Goal: Task Accomplishment & Management: Manage account settings

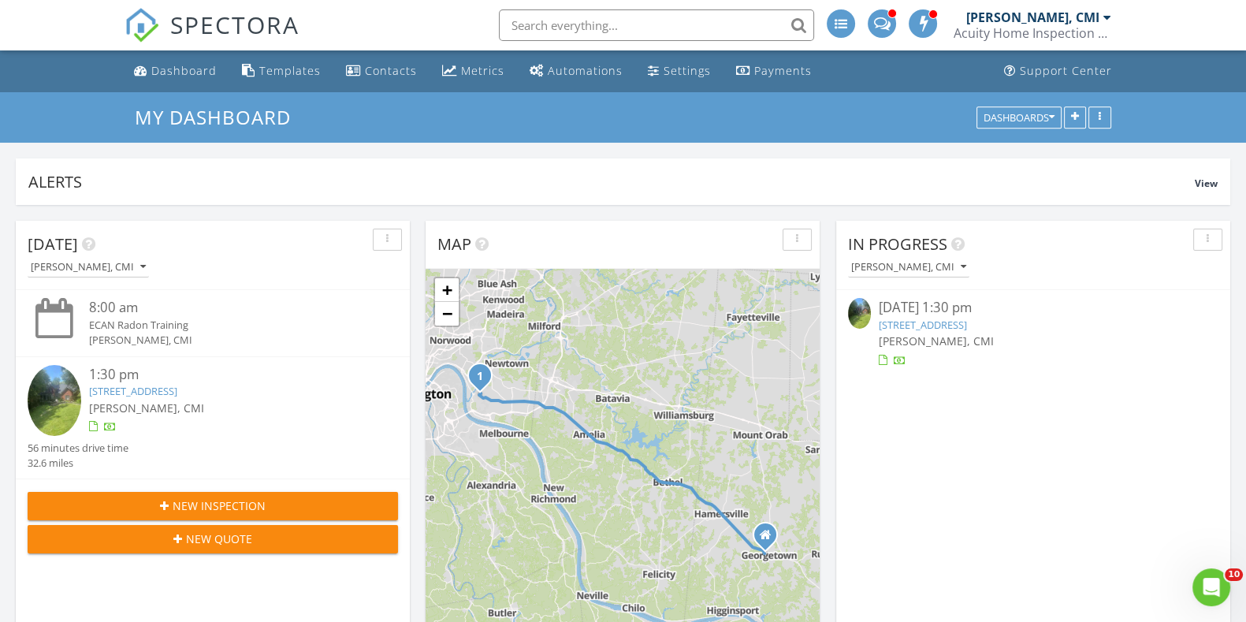
click at [967, 325] on link "1555 Sharjoy Ct, CINCINNATI, OH 45230" at bounding box center [923, 325] width 88 height 14
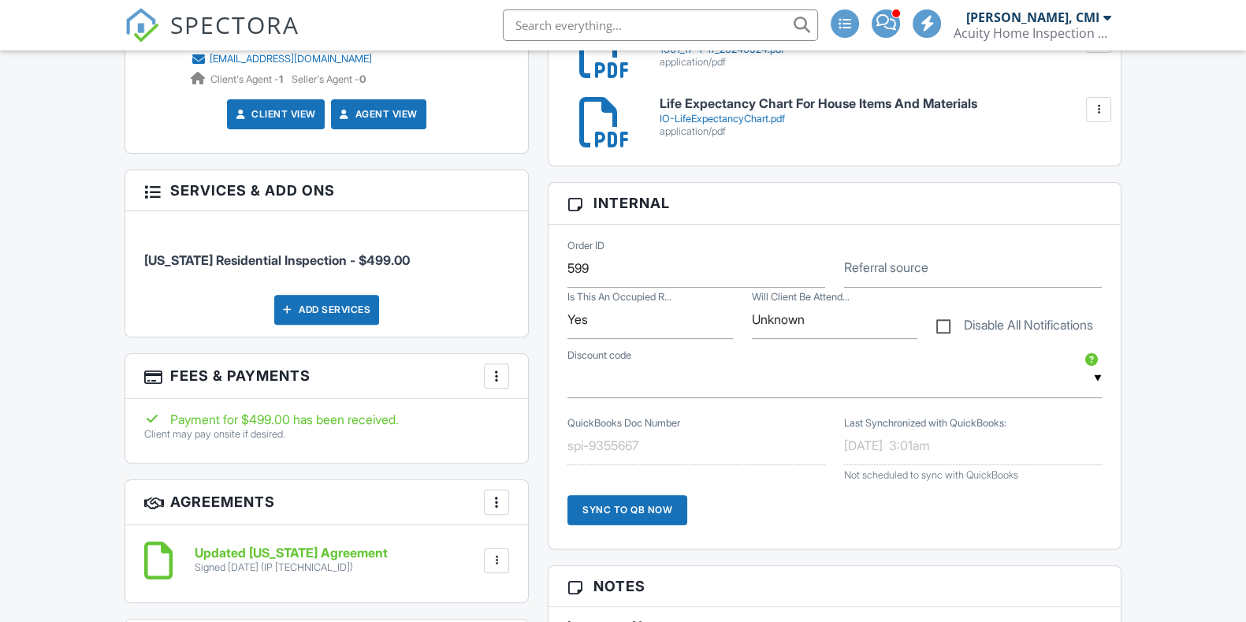
scroll to position [787, 0]
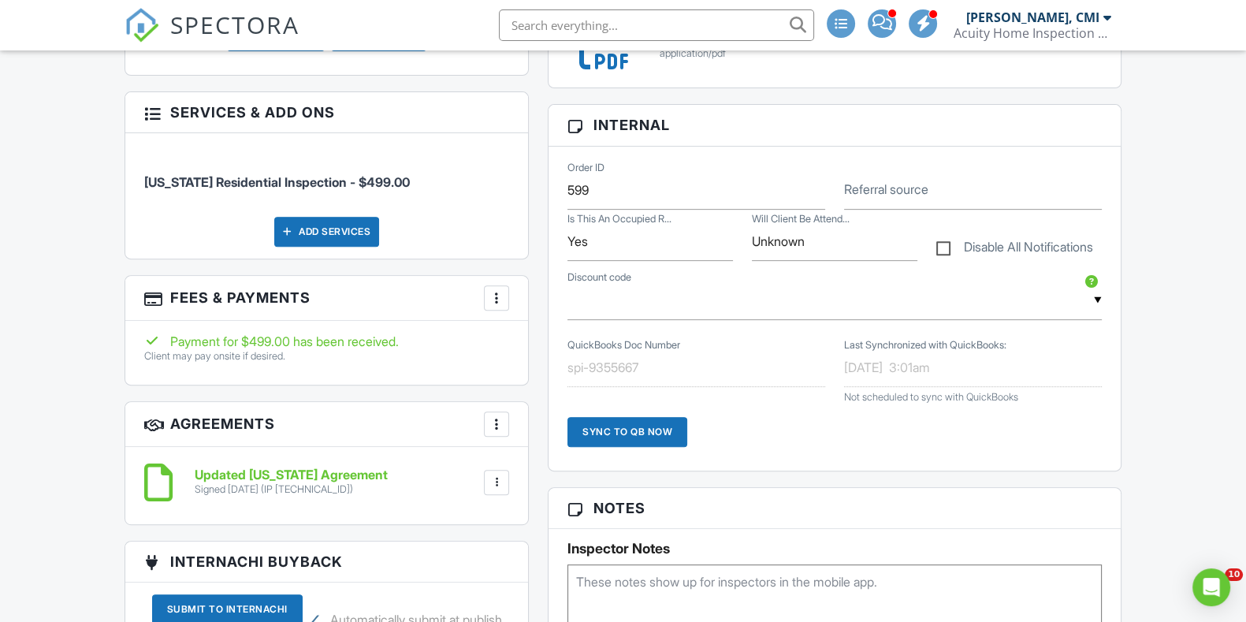
click at [353, 234] on div "Add Services" at bounding box center [326, 232] width 105 height 30
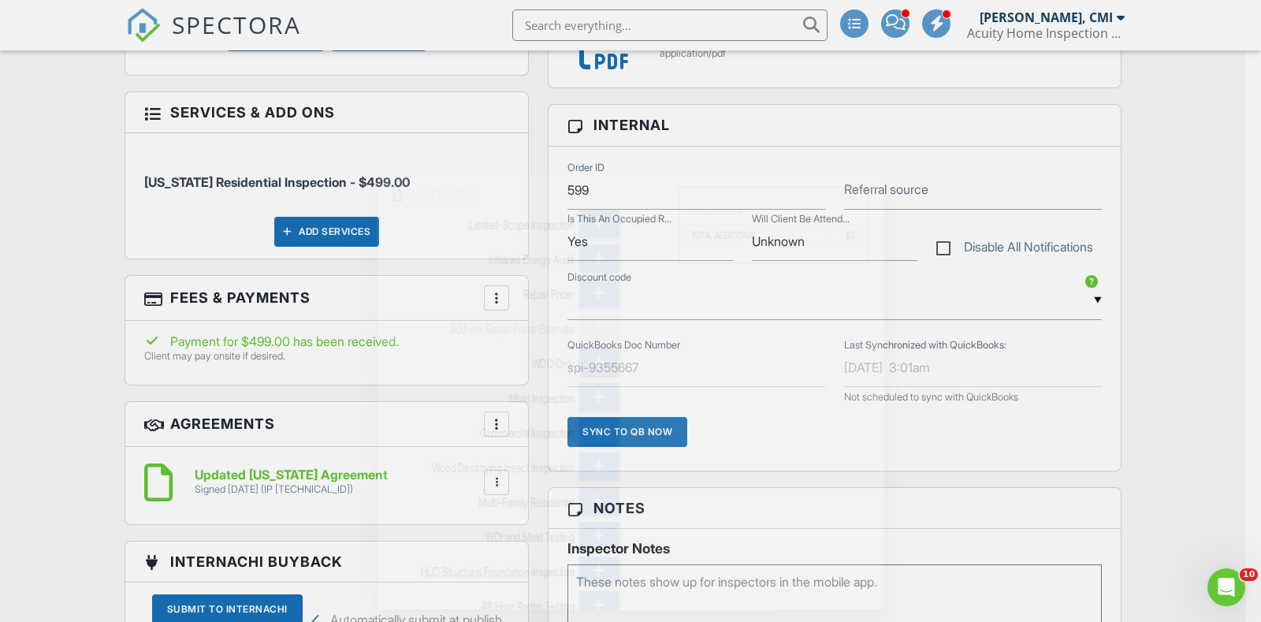
scroll to position [0, 0]
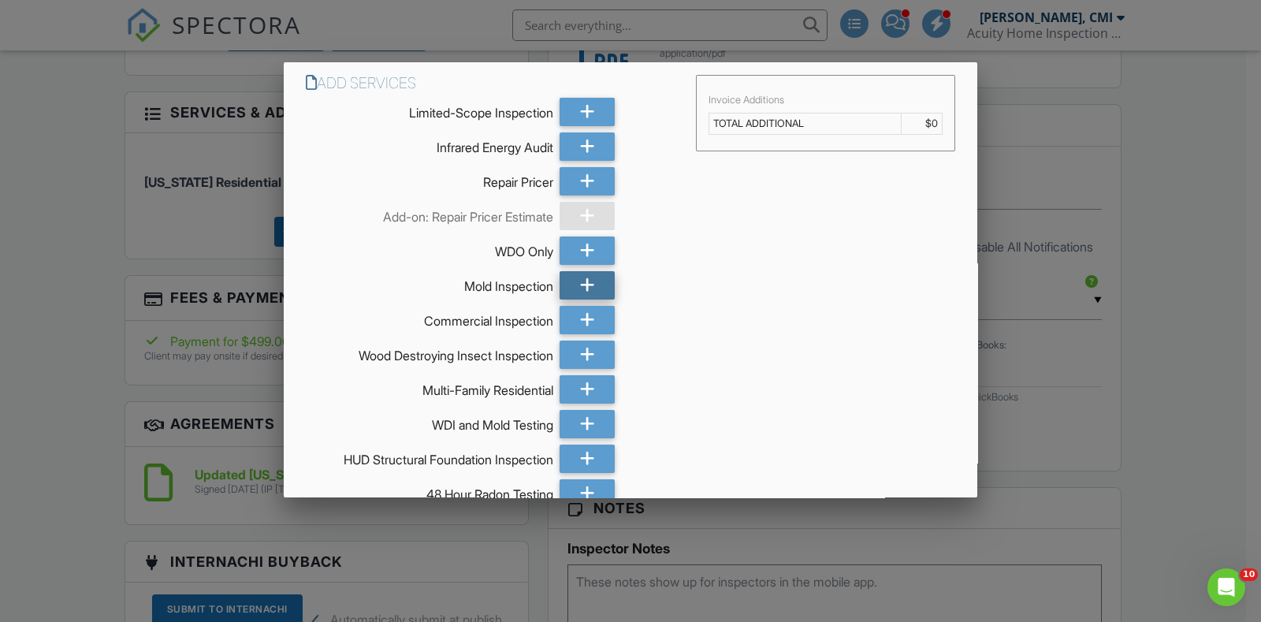
click at [584, 278] on icon at bounding box center [587, 285] width 15 height 28
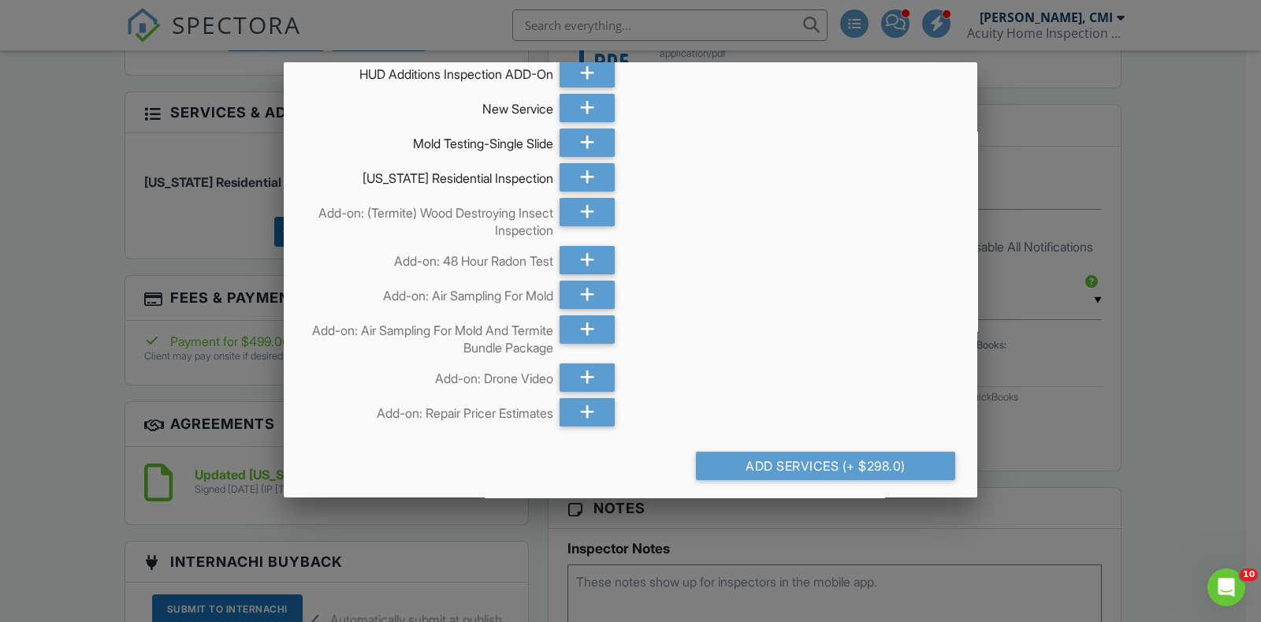
scroll to position [763, 0]
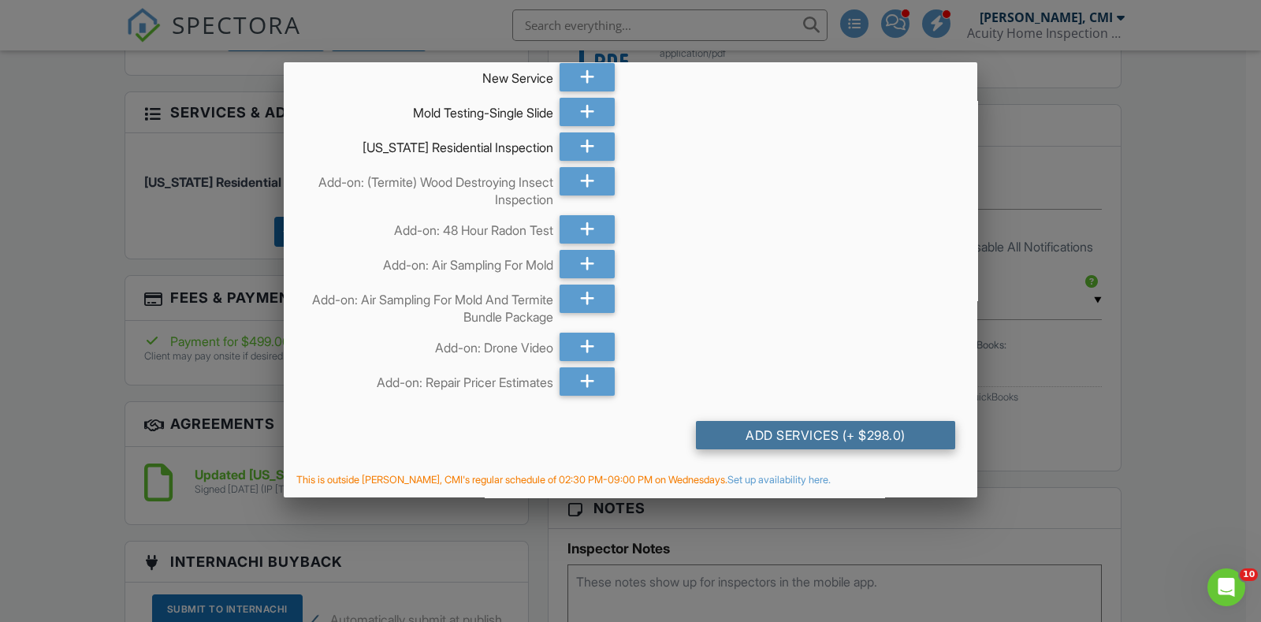
click at [830, 437] on div "Add Services (+ $298.0)" at bounding box center [825, 435] width 259 height 28
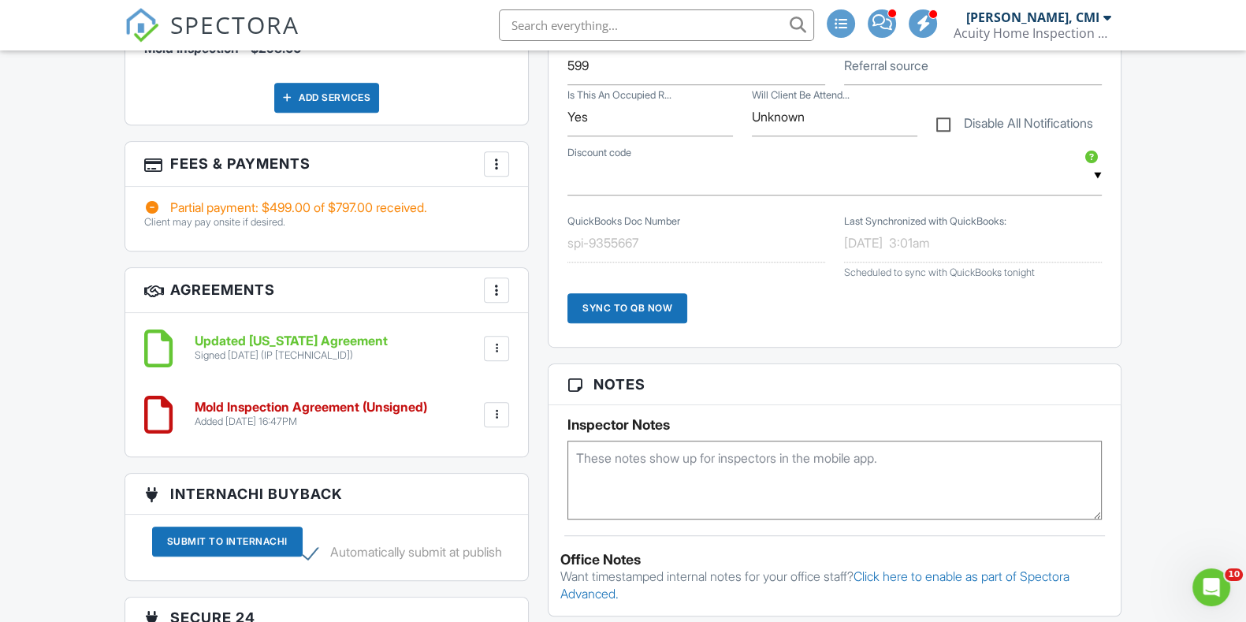
scroll to position [1127, 0]
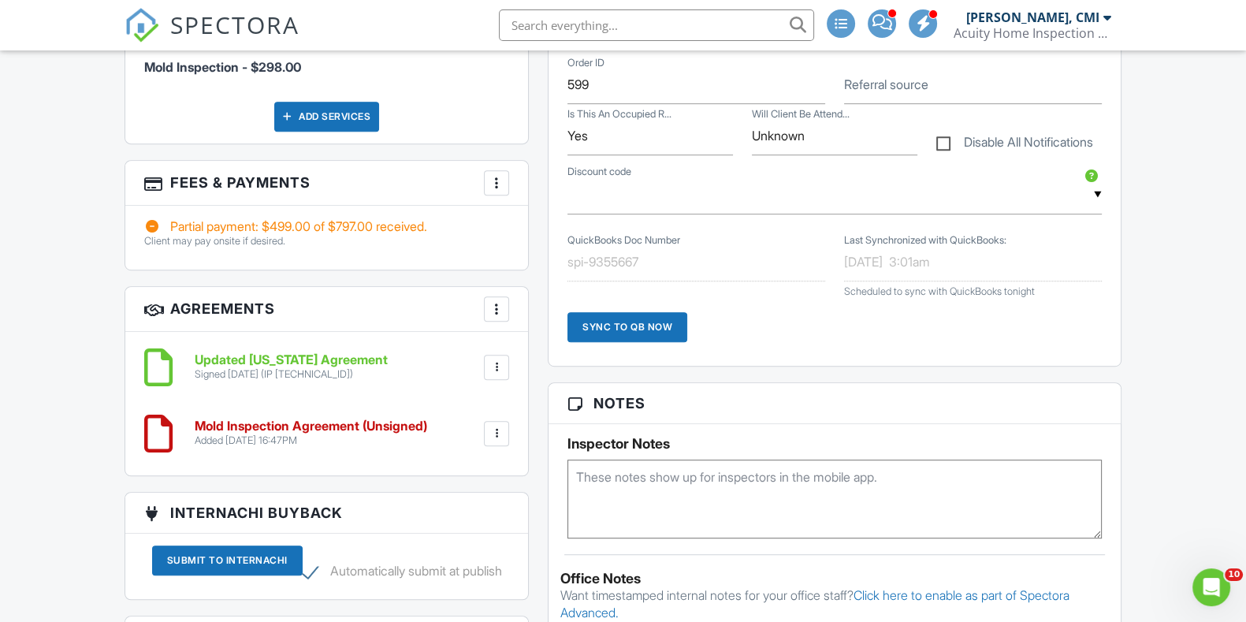
click at [489, 186] on div at bounding box center [497, 183] width 16 height 16
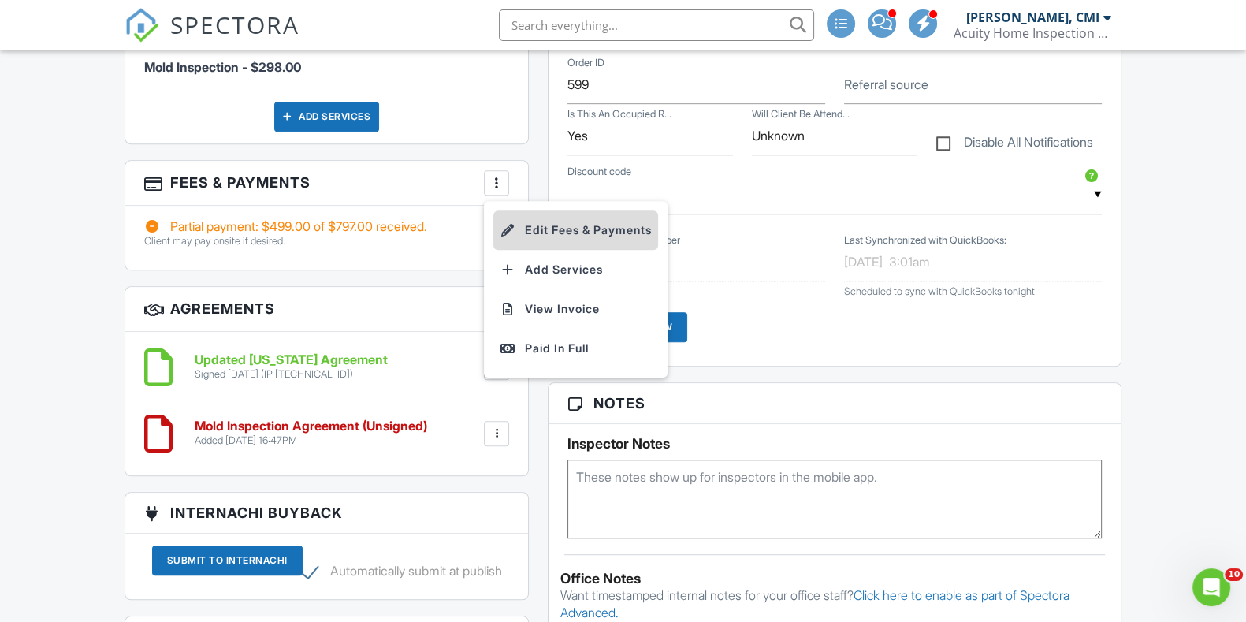
click at [548, 222] on li "Edit Fees & Payments" at bounding box center [575, 229] width 165 height 39
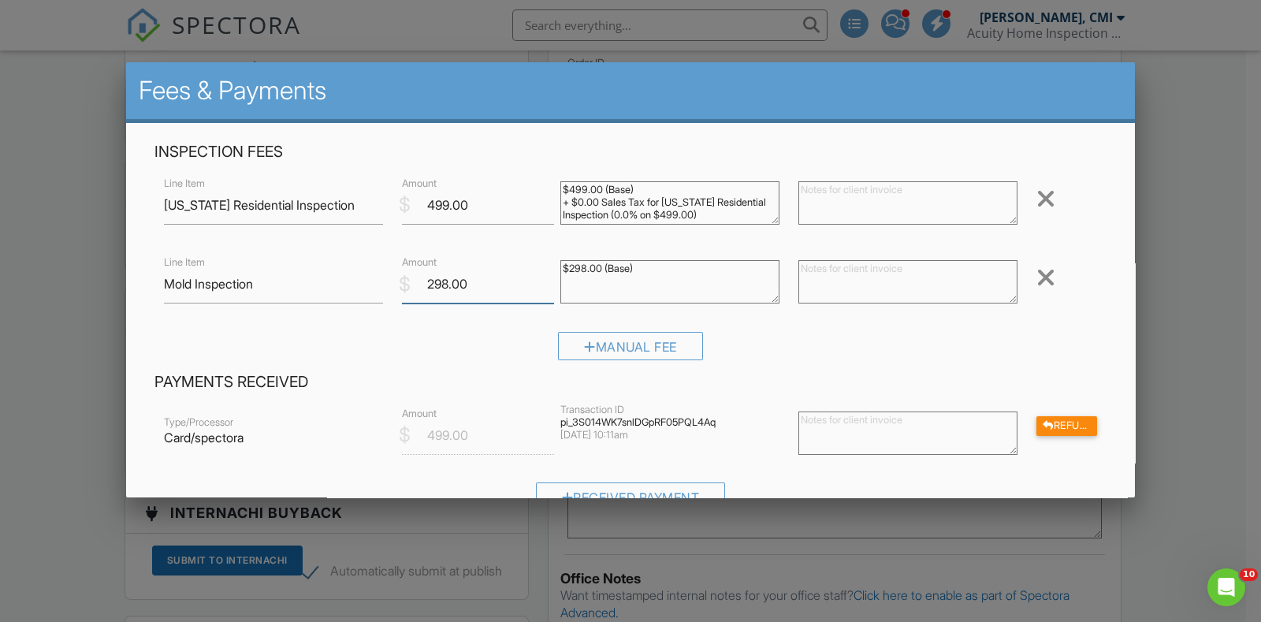
click at [437, 285] on input "298.00" at bounding box center [478, 284] width 152 height 39
click at [824, 276] on textarea at bounding box center [907, 281] width 219 height 43
drag, startPoint x: 449, startPoint y: 285, endPoint x: 433, endPoint y: 284, distance: 15.8
click at [433, 284] on input "248.00" at bounding box center [478, 284] width 152 height 39
click at [670, 295] on textarea "$298.00 (Base)" at bounding box center [669, 281] width 219 height 43
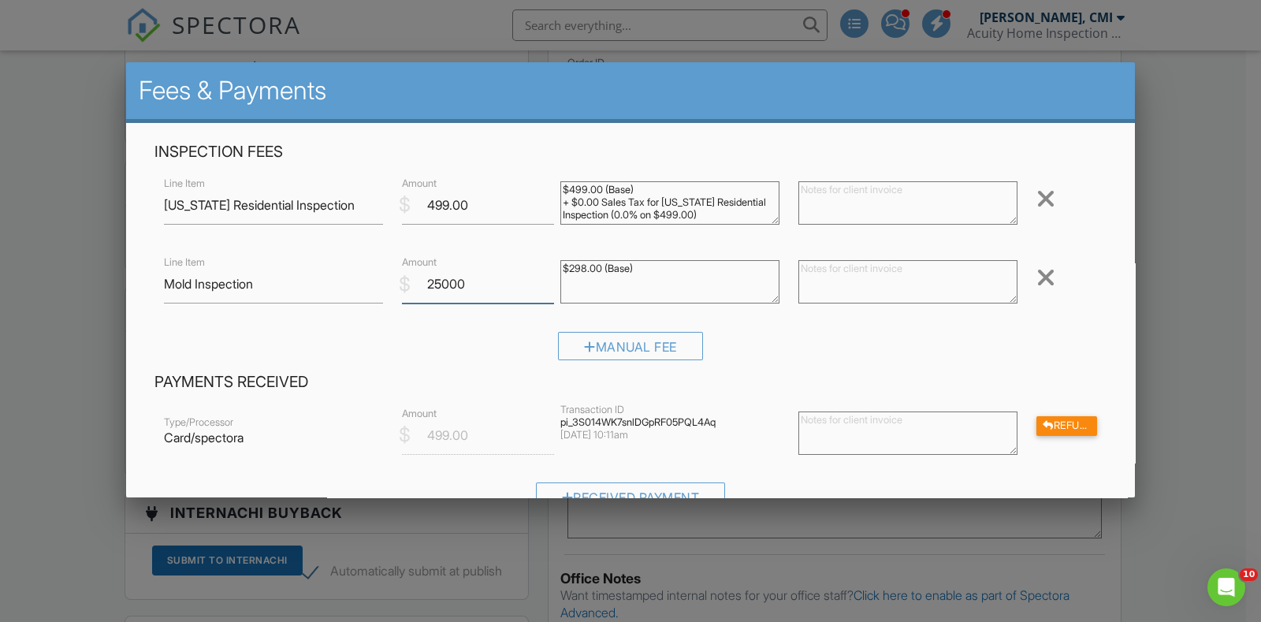
click at [448, 284] on input "25000" at bounding box center [478, 284] width 152 height 39
type input "250.00"
click at [630, 288] on textarea "$298.00 (Base)" at bounding box center [669, 281] width 219 height 43
type textarea "$298.00 (Base)"
click at [1036, 273] on div at bounding box center [1045, 277] width 19 height 25
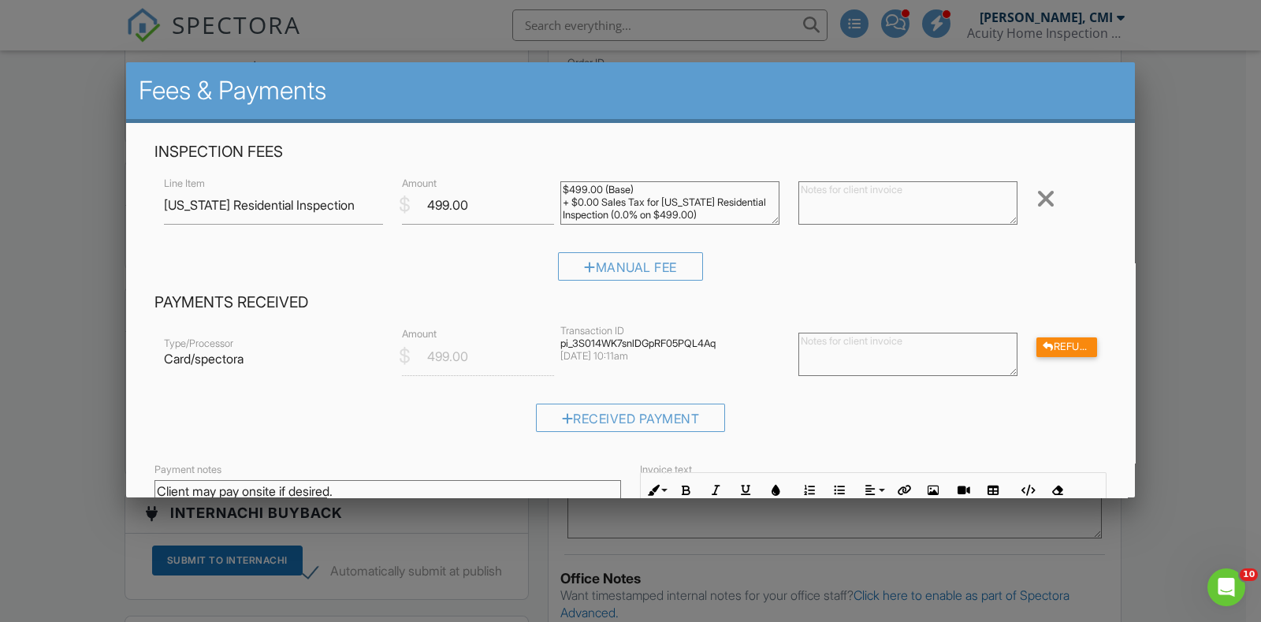
click at [1198, 399] on div at bounding box center [630, 309] width 1261 height 777
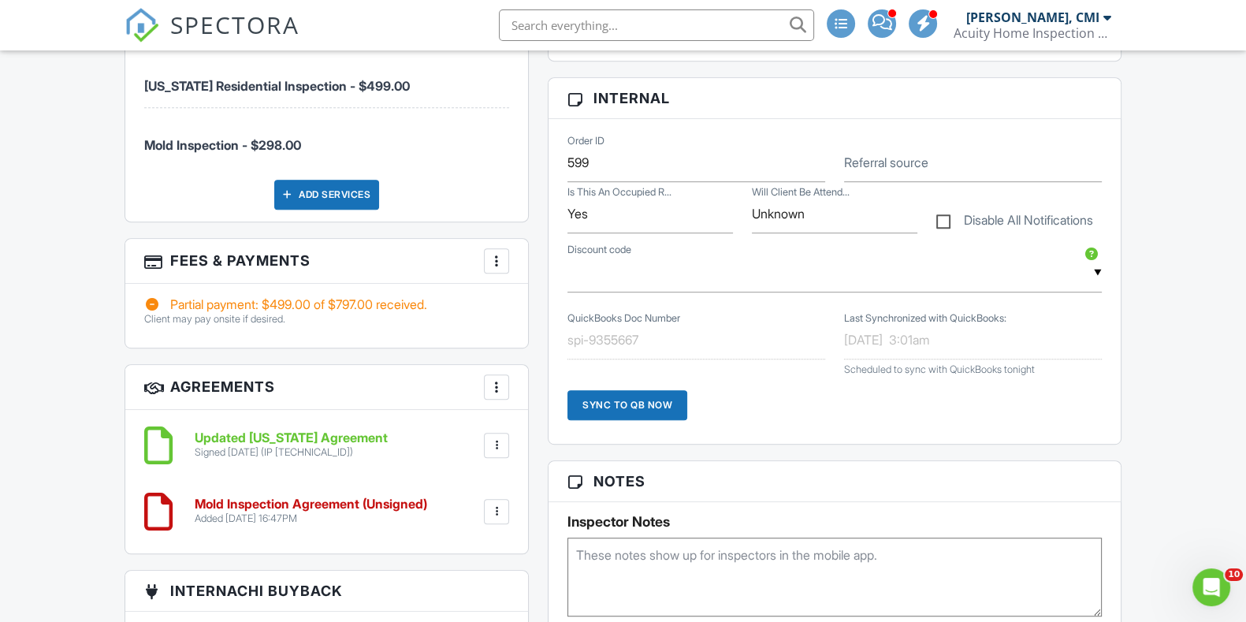
scroll to position [925, 0]
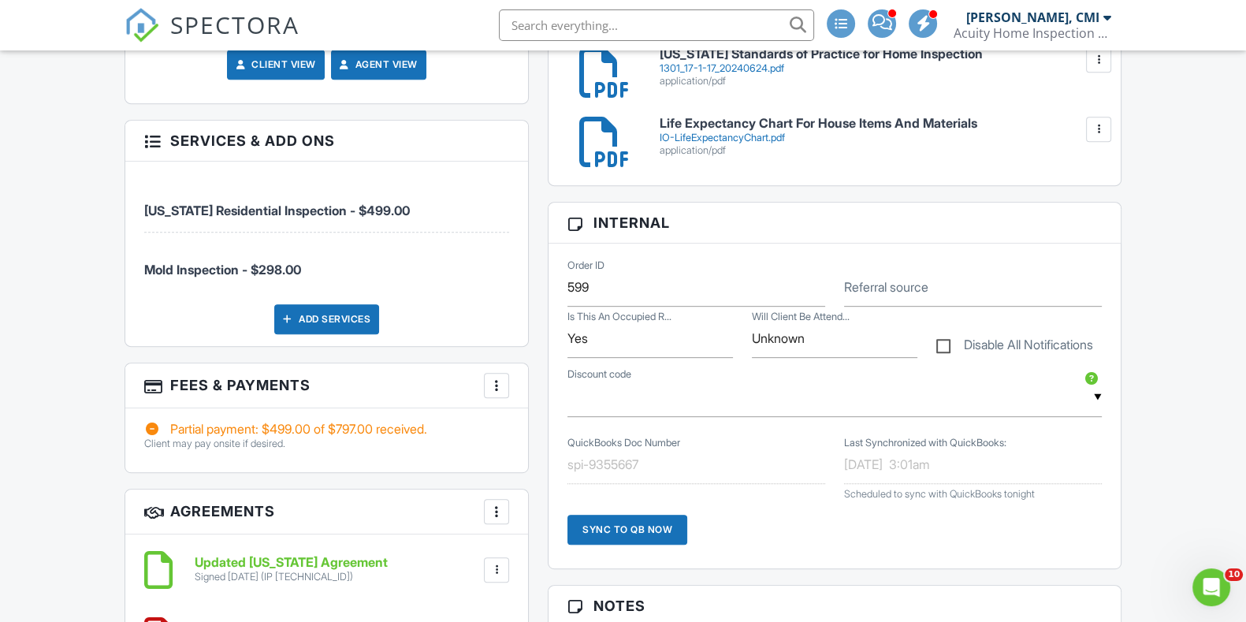
click at [340, 257] on span "Mold Inspection - $298.00" at bounding box center [326, 261] width 365 height 32
click at [274, 270] on span "Mold Inspection - $298.00" at bounding box center [222, 270] width 157 height 16
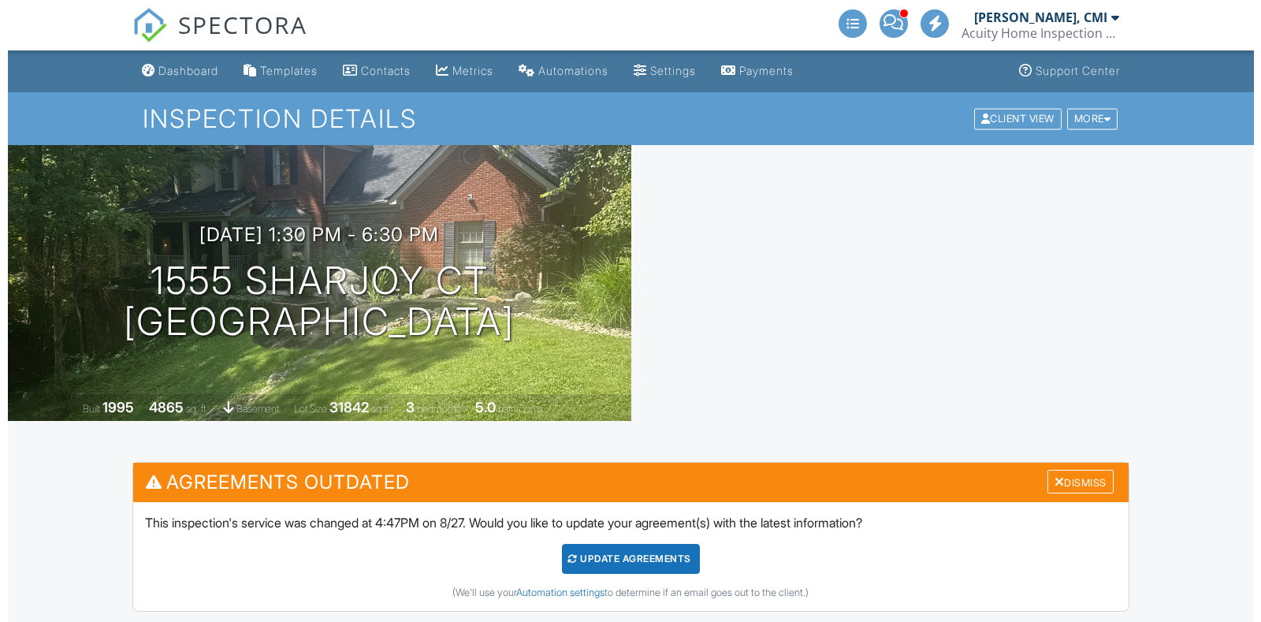
scroll to position [925, 0]
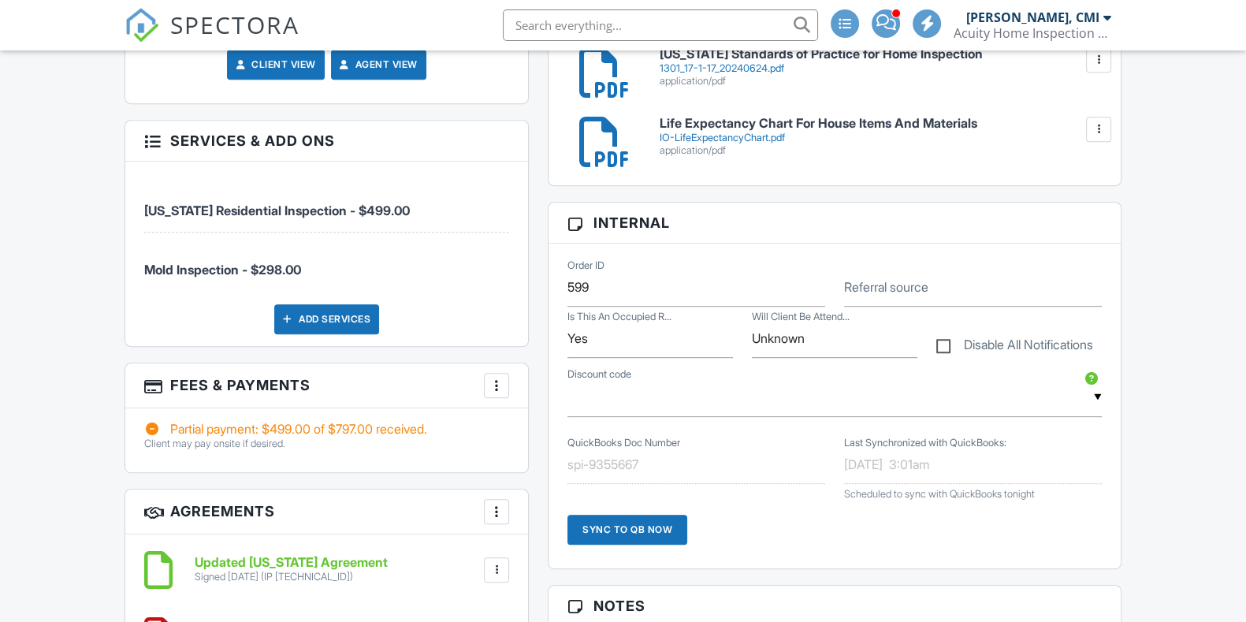
click at [359, 314] on div "Add Services" at bounding box center [326, 319] width 105 height 30
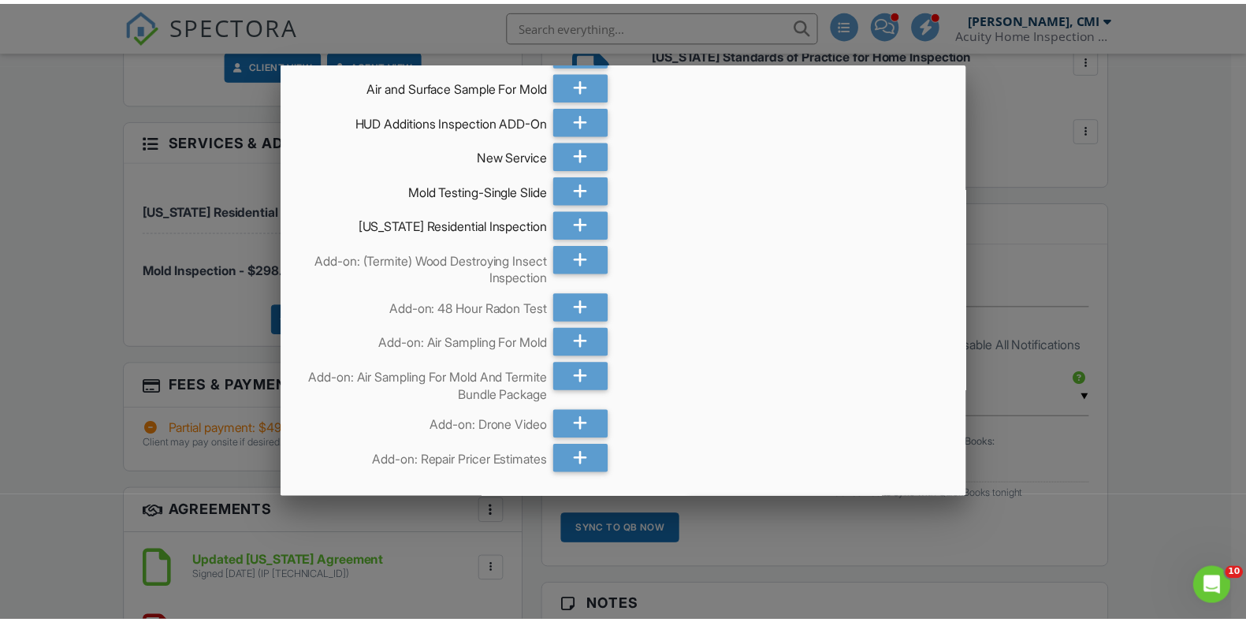
scroll to position [738, 0]
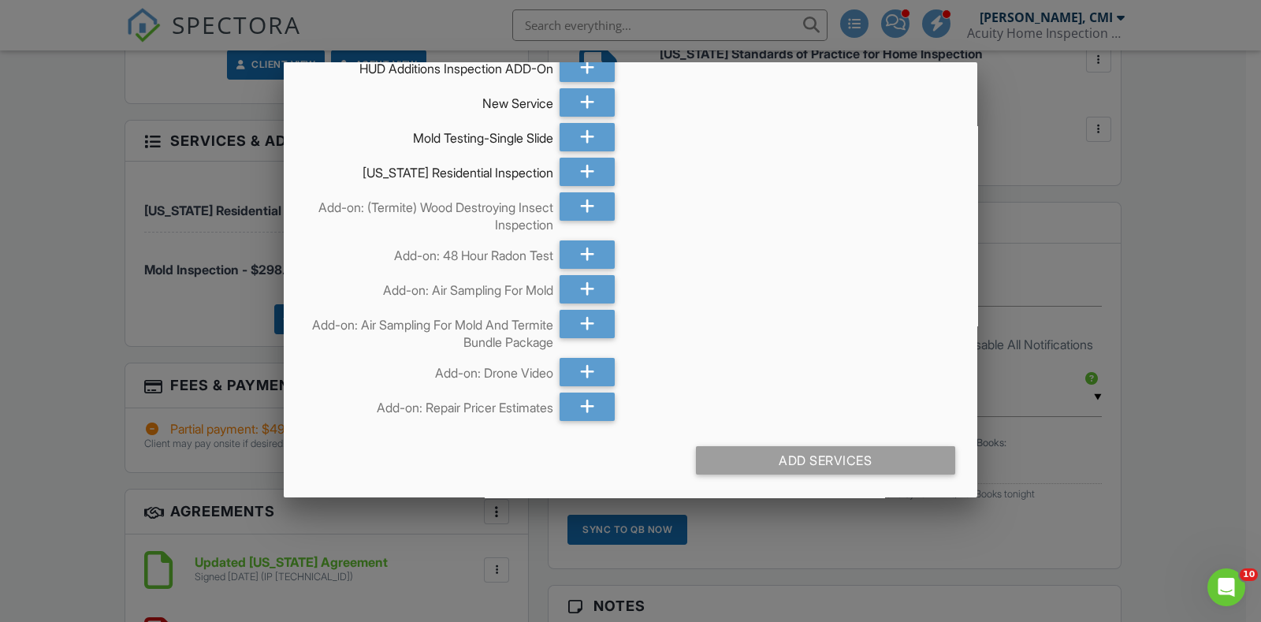
click at [1116, 281] on div at bounding box center [630, 309] width 1261 height 777
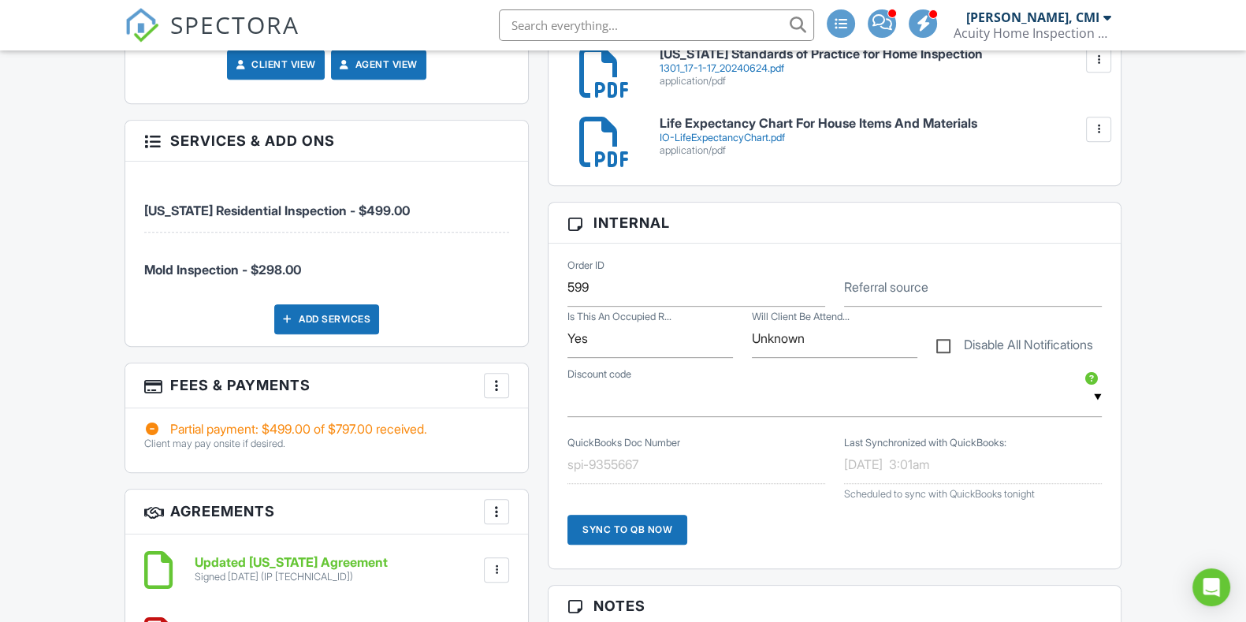
click at [497, 381] on div at bounding box center [497, 386] width 16 height 16
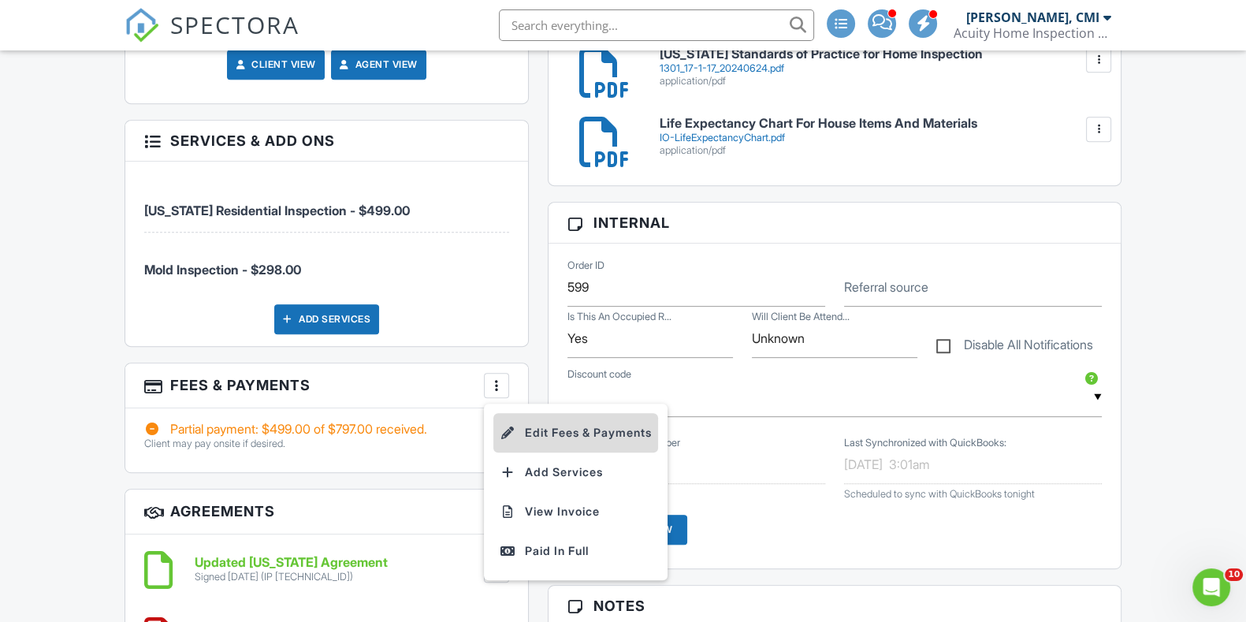
click at [593, 427] on li "Edit Fees & Payments" at bounding box center [575, 432] width 165 height 39
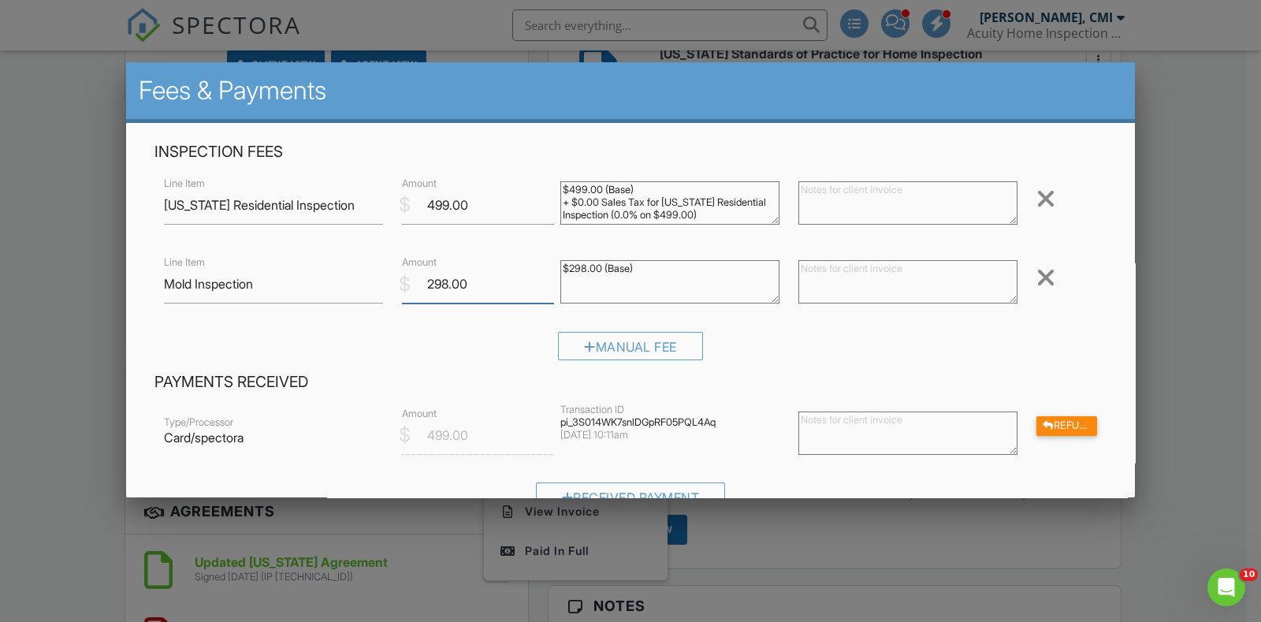
drag, startPoint x: 445, startPoint y: 284, endPoint x: 433, endPoint y: 284, distance: 11.8
click at [433, 284] on input "298.00" at bounding box center [478, 284] width 152 height 39
type input "250.00"
click at [707, 293] on textarea "$298.00 (Base)" at bounding box center [669, 281] width 219 height 43
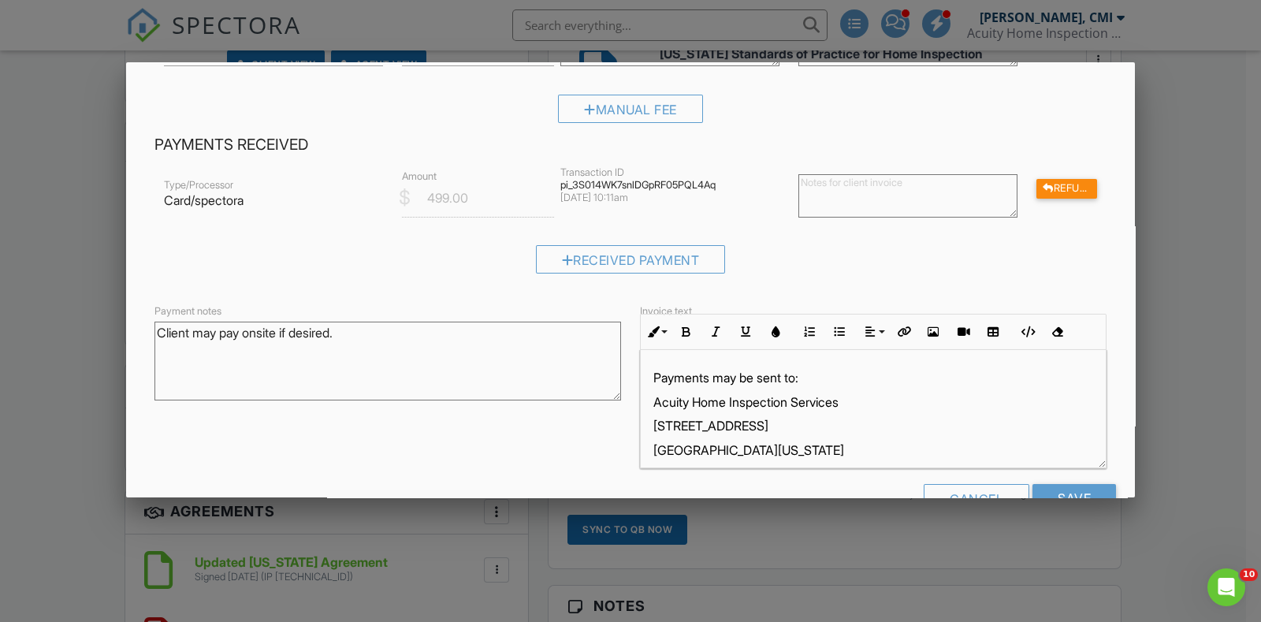
scroll to position [283, 0]
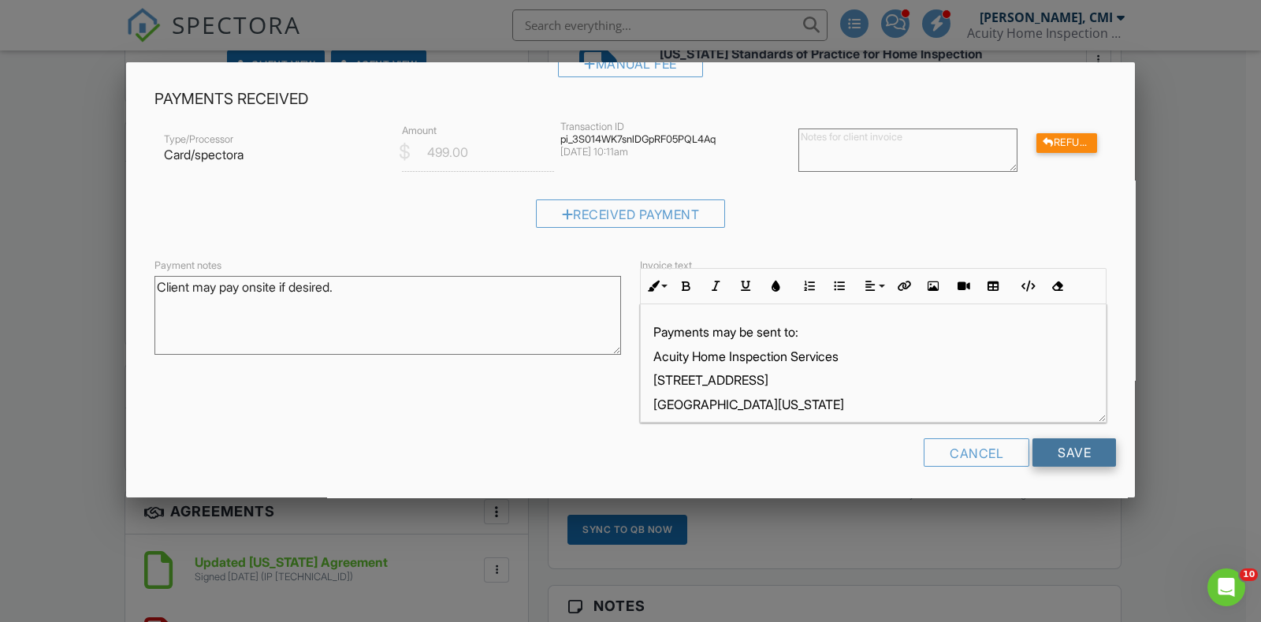
click at [1050, 445] on input "Save" at bounding box center [1074, 452] width 84 height 28
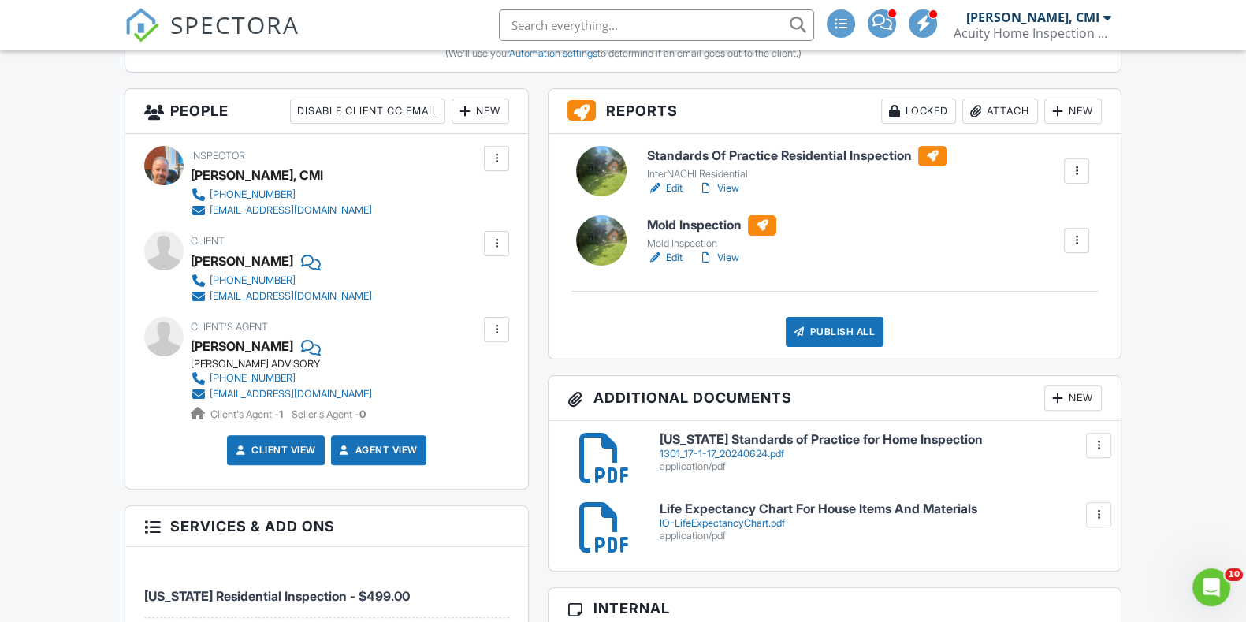
scroll to position [531, 0]
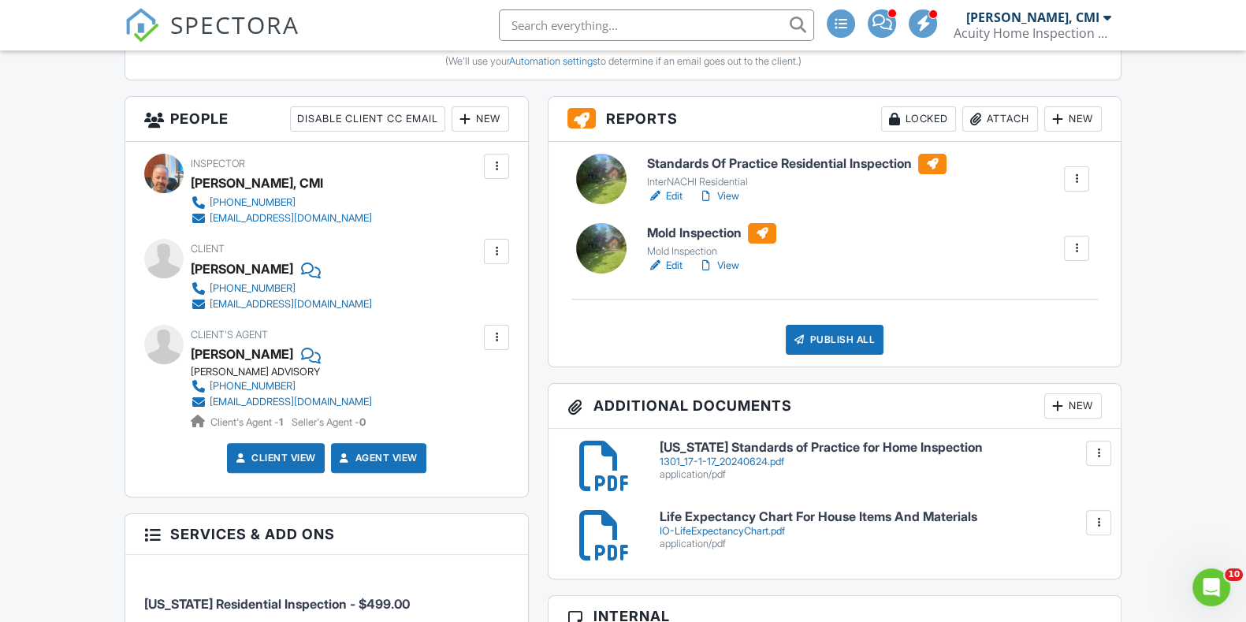
click at [858, 167] on h6 "Standards Of Practice Residential Inspection" at bounding box center [797, 164] width 300 height 20
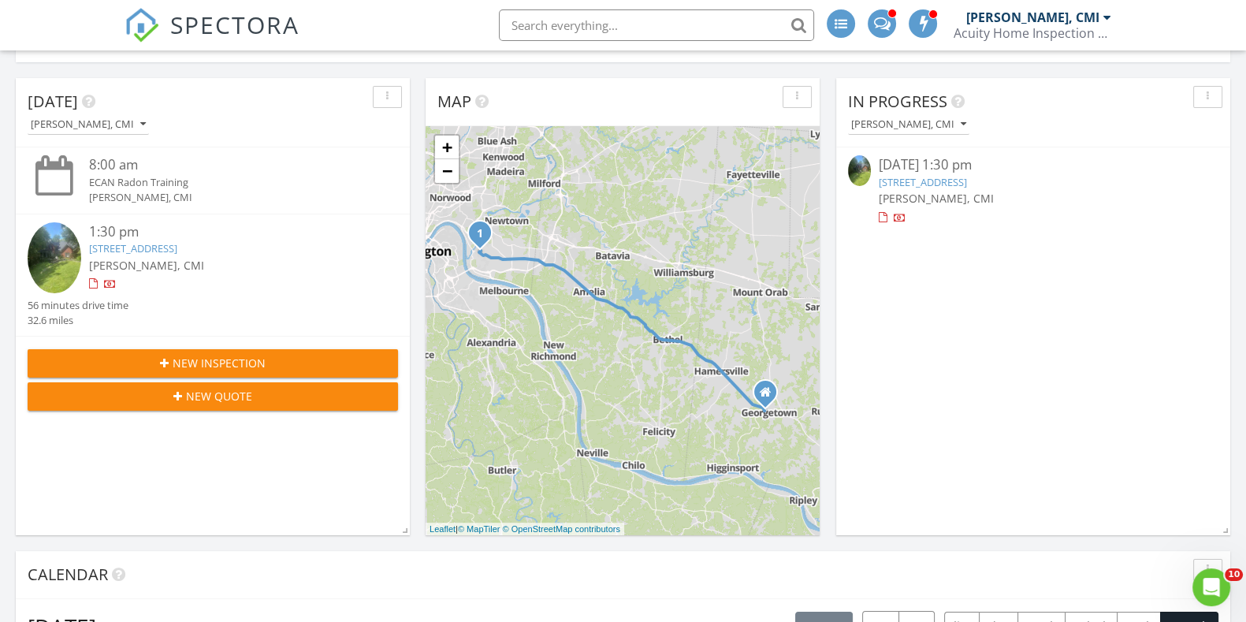
scroll to position [106, 0]
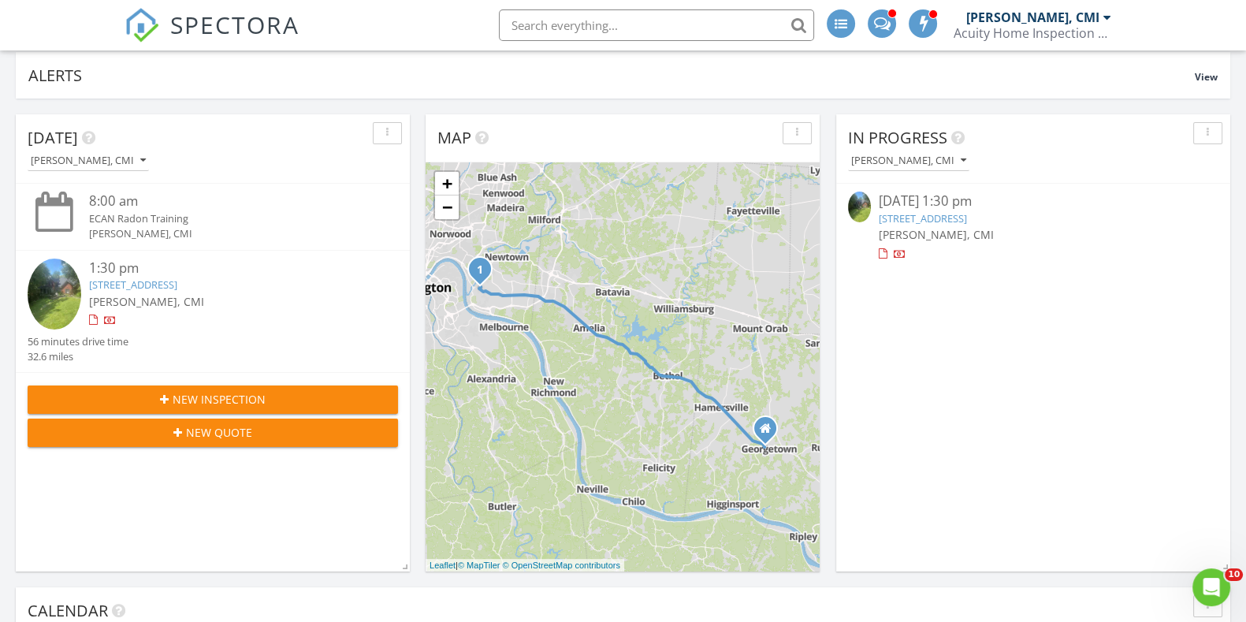
click at [967, 214] on link "[STREET_ADDRESS]" at bounding box center [923, 218] width 88 height 14
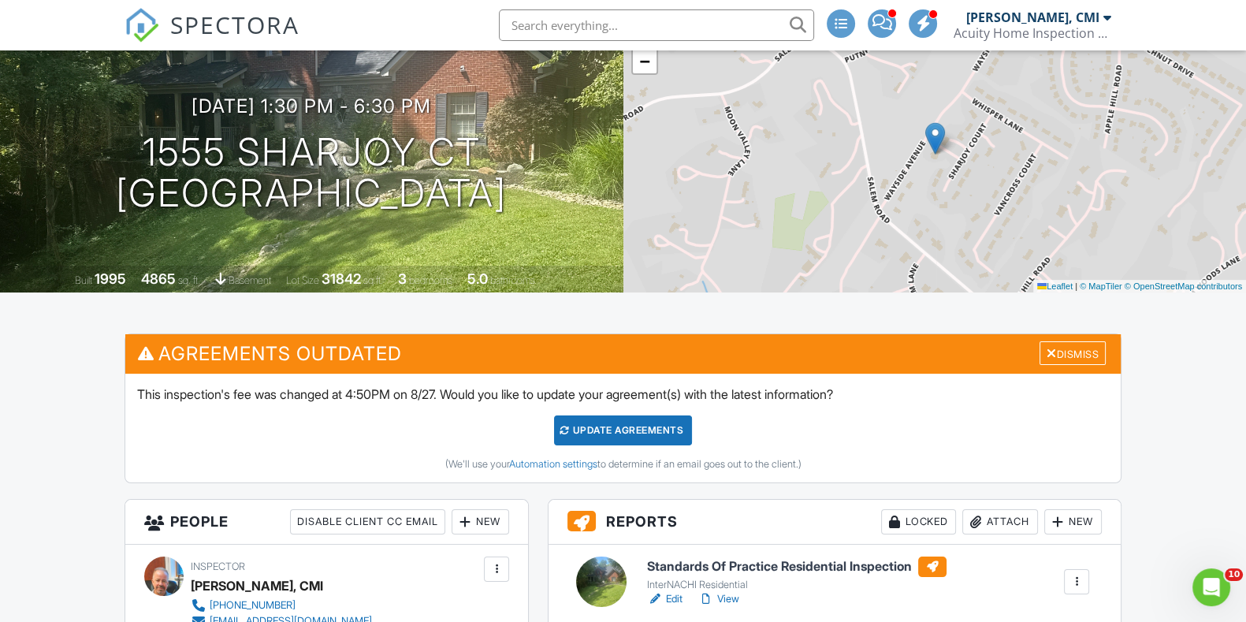
scroll to position [125, 0]
